Goal: Task Accomplishment & Management: Use online tool/utility

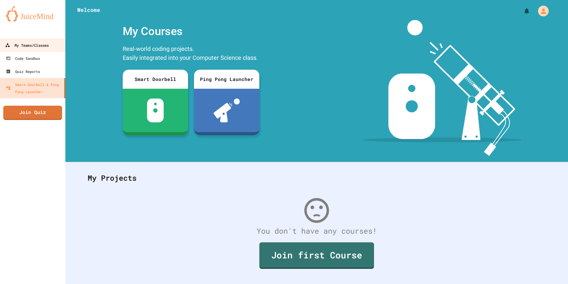
click at [21, 43] on div "My Teams/Classes" at bounding box center [27, 45] width 44 height 7
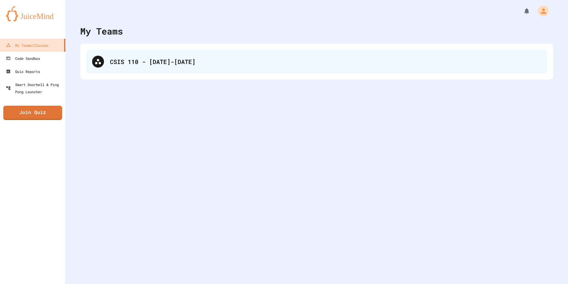
click at [175, 70] on div "CSIS 110 - [DATE]-[DATE]" at bounding box center [316, 62] width 461 height 24
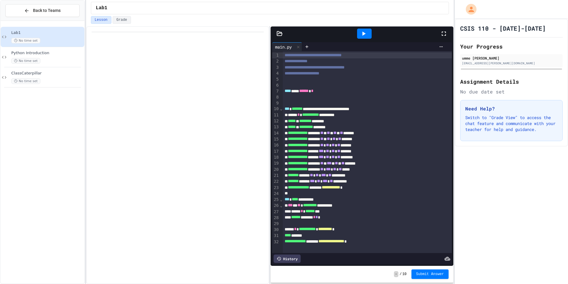
click at [443, 28] on div at bounding box center [447, 34] width 13 height 16
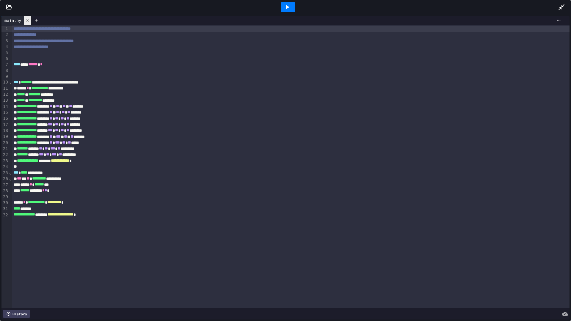
click at [25, 18] on div at bounding box center [27, 20] width 7 height 9
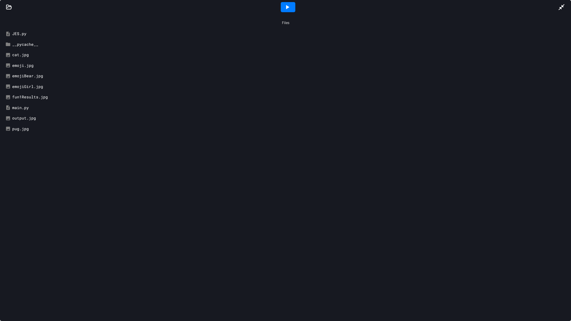
click at [561, 7] on icon at bounding box center [561, 7] width 7 height 7
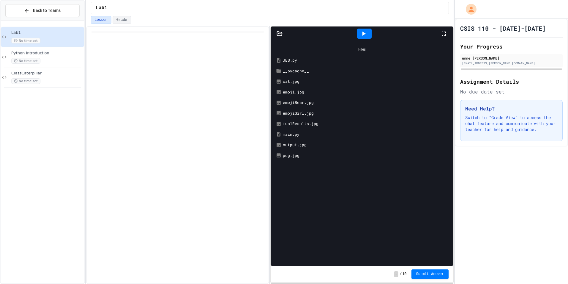
click at [298, 133] on div "main.py" at bounding box center [366, 134] width 167 height 6
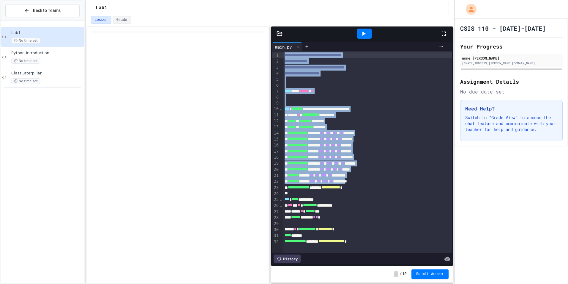
drag, startPoint x: 370, startPoint y: 181, endPoint x: 321, endPoint y: 49, distance: 140.5
click at [321, 49] on div "**********" at bounding box center [362, 153] width 180 height 222
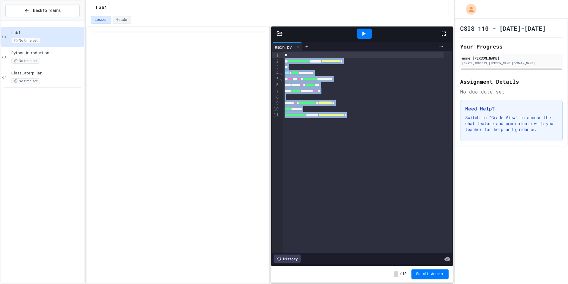
drag, startPoint x: 376, startPoint y: 128, endPoint x: 378, endPoint y: 55, distance: 72.9
click at [378, 55] on div "**********" at bounding box center [367, 152] width 169 height 202
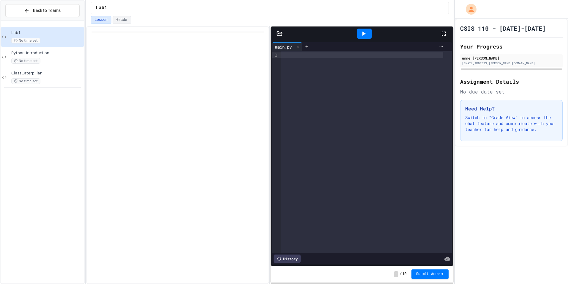
click at [279, 32] on icon at bounding box center [280, 34] width 6 height 6
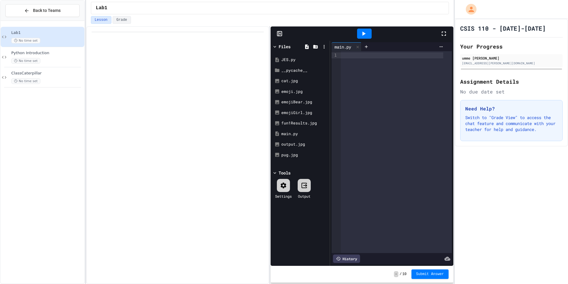
click at [279, 45] on div "Files" at bounding box center [285, 46] width 12 height 6
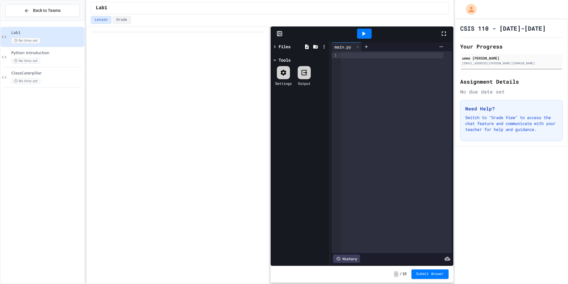
click at [287, 48] on div "Files" at bounding box center [285, 46] width 12 height 6
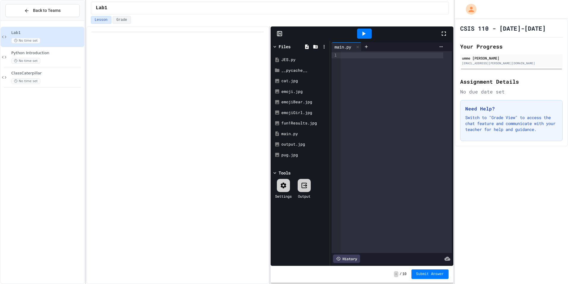
drag, startPoint x: 320, startPoint y: 47, endPoint x: 323, endPoint y: 45, distance: 3.1
click at [321, 47] on div at bounding box center [324, 46] width 9 height 9
click at [323, 45] on icon at bounding box center [324, 46] width 5 height 5
click at [299, 87] on div "caterpillar.jpg" at bounding box center [300, 91] width 56 height 11
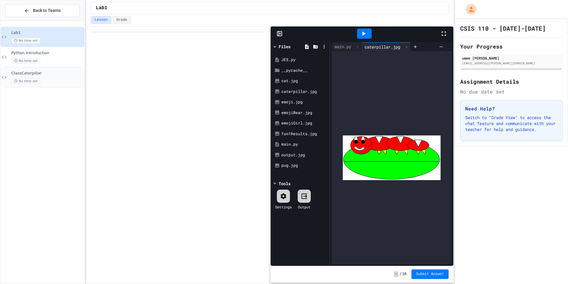
click at [70, 77] on div "ClassCaterpillar No time set" at bounding box center [47, 77] width 72 height 13
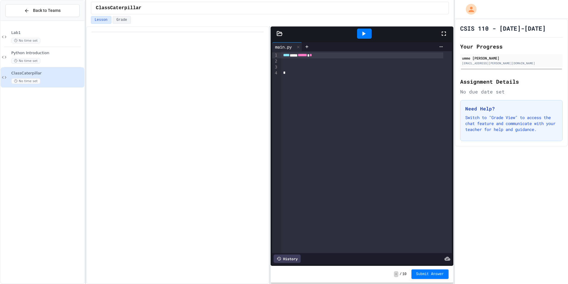
click at [277, 34] on div at bounding box center [280, 34] width 18 height 6
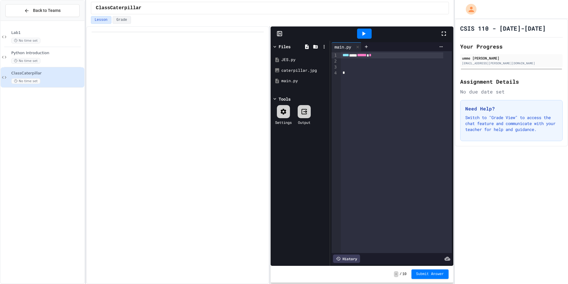
click at [278, 32] on icon at bounding box center [280, 34] width 6 height 6
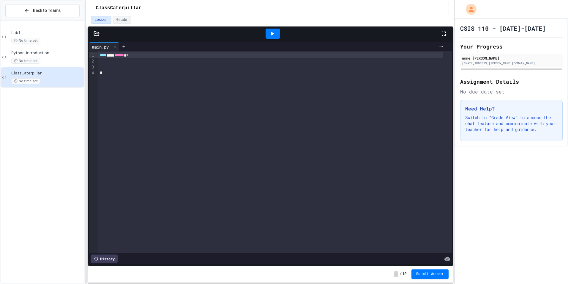
click at [65, 60] on div "Back to Teams Lab1 No time set Python Introduction No time set ClassCaterpillar…" at bounding box center [284, 142] width 568 height 284
click at [98, 33] on icon at bounding box center [96, 33] width 5 height 4
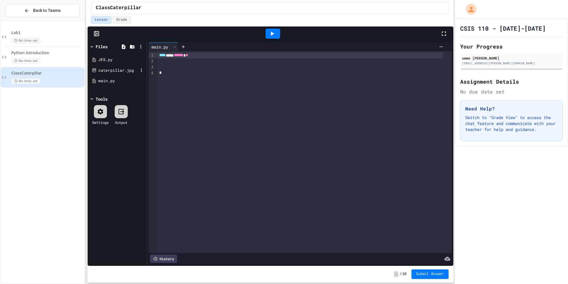
click at [106, 69] on div "caterpillar.jpg" at bounding box center [118, 70] width 40 height 6
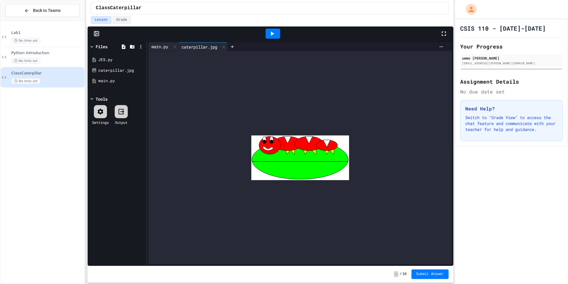
click at [153, 46] on div "main.py" at bounding box center [160, 46] width 23 height 6
